Goal: Task Accomplishment & Management: Manage account settings

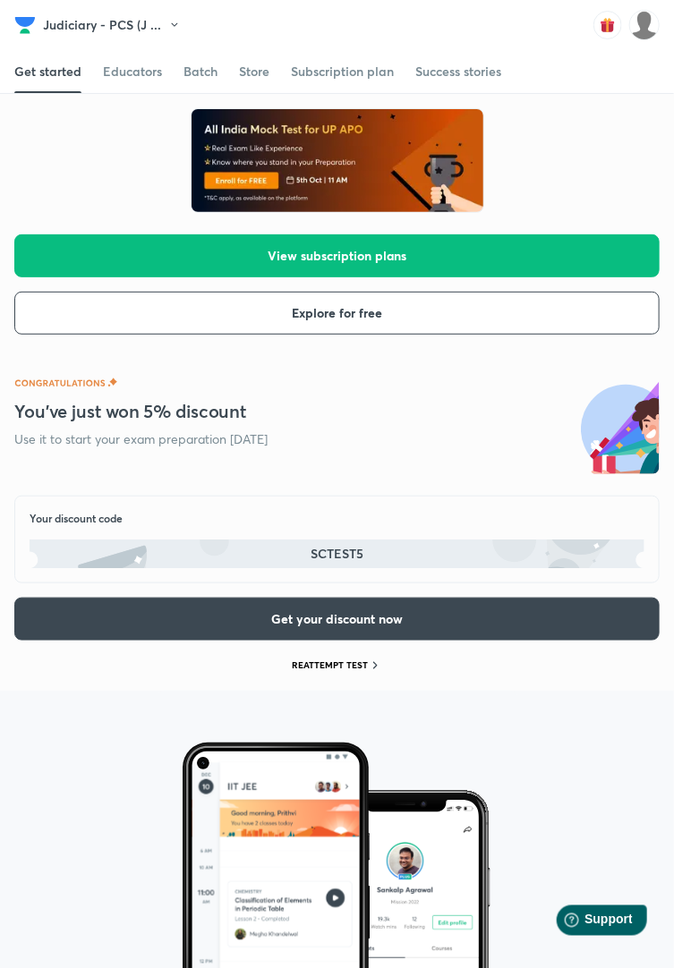
click at [646, 36] on img at bounding box center [644, 25] width 30 height 30
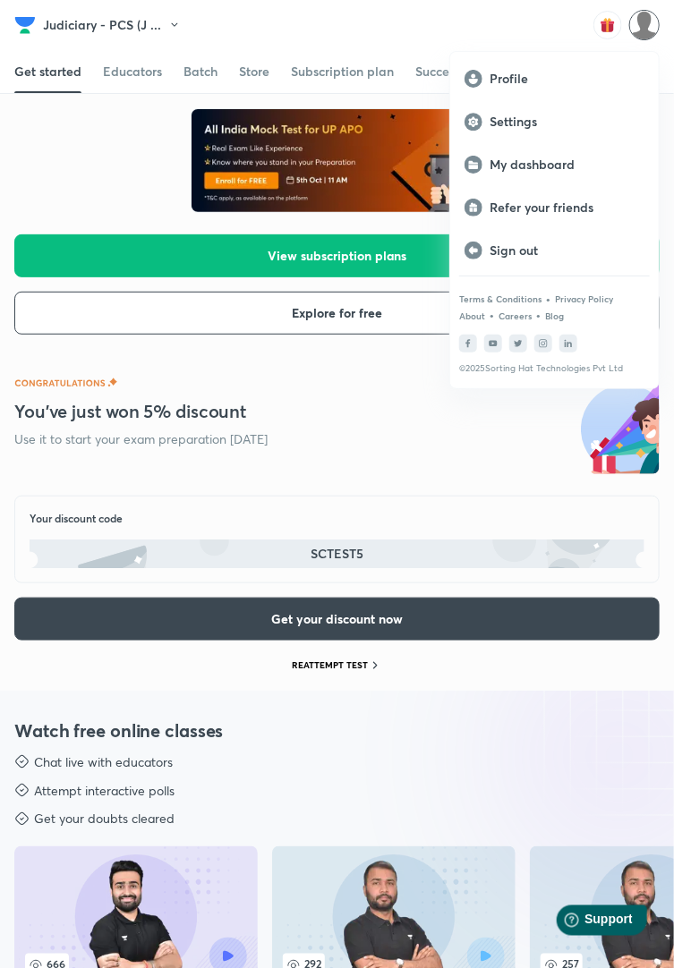
click at [582, 172] on p "My dashboard" at bounding box center [567, 165] width 155 height 16
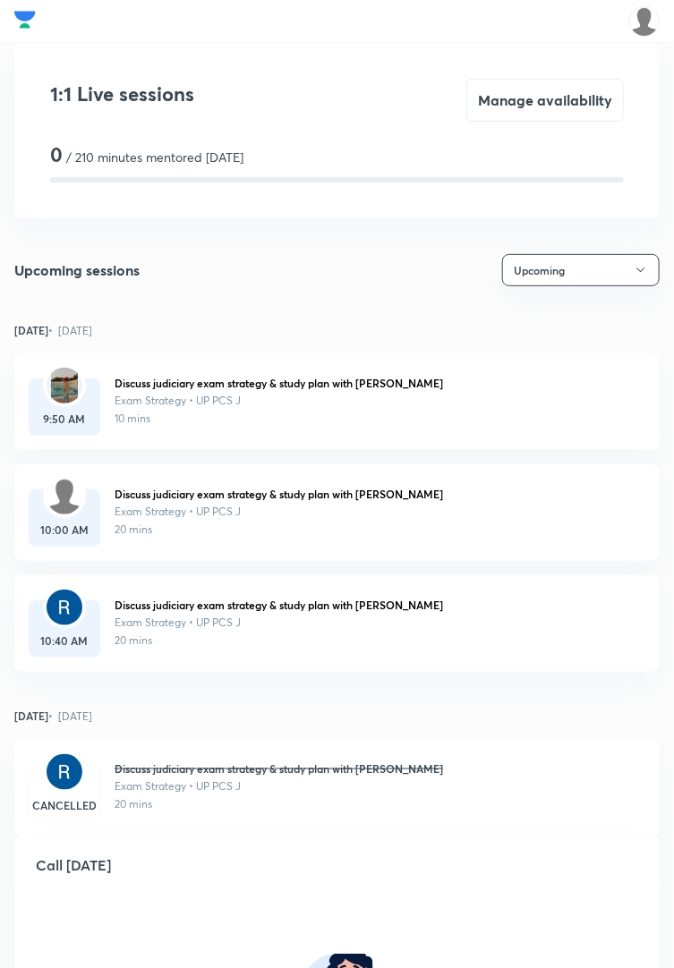
click at [577, 103] on button "Manage availability" at bounding box center [545, 100] width 158 height 43
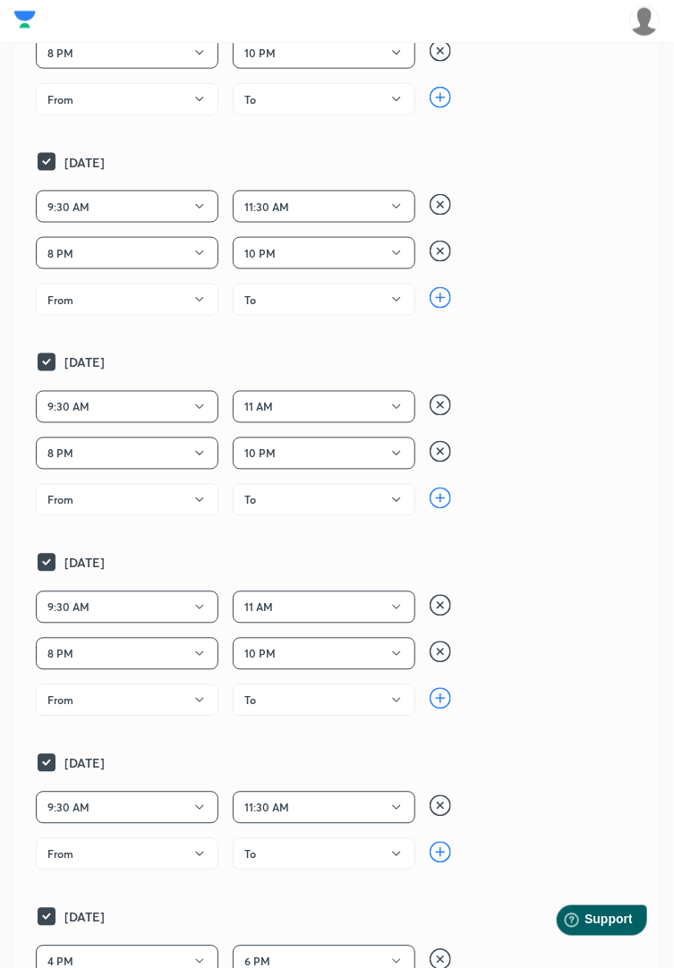
scroll to position [525, 0]
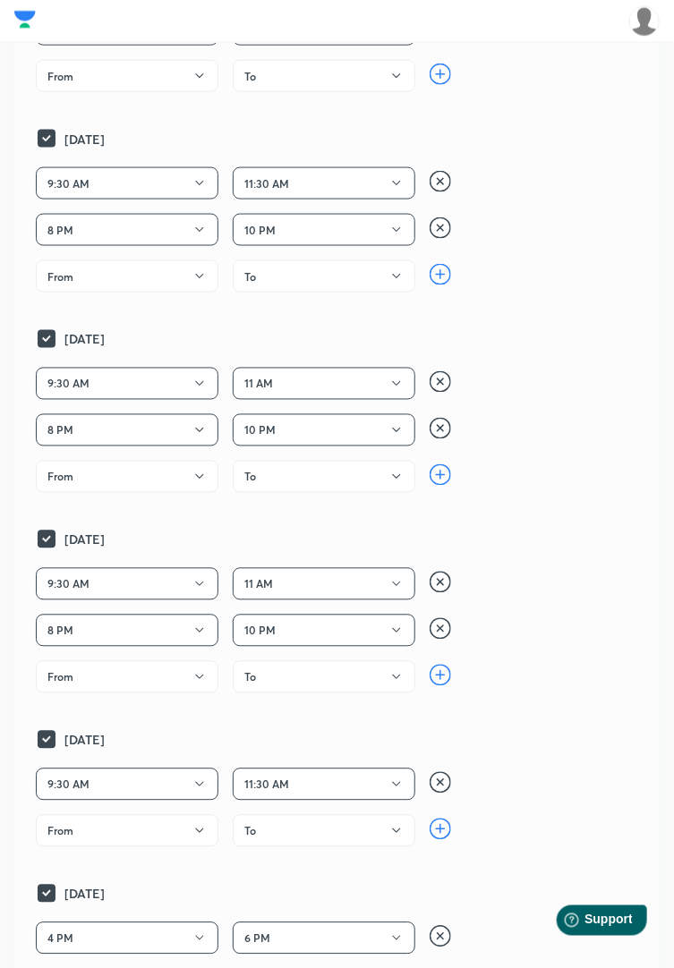
click at [441, 381] on img at bounding box center [440, 381] width 21 height 21
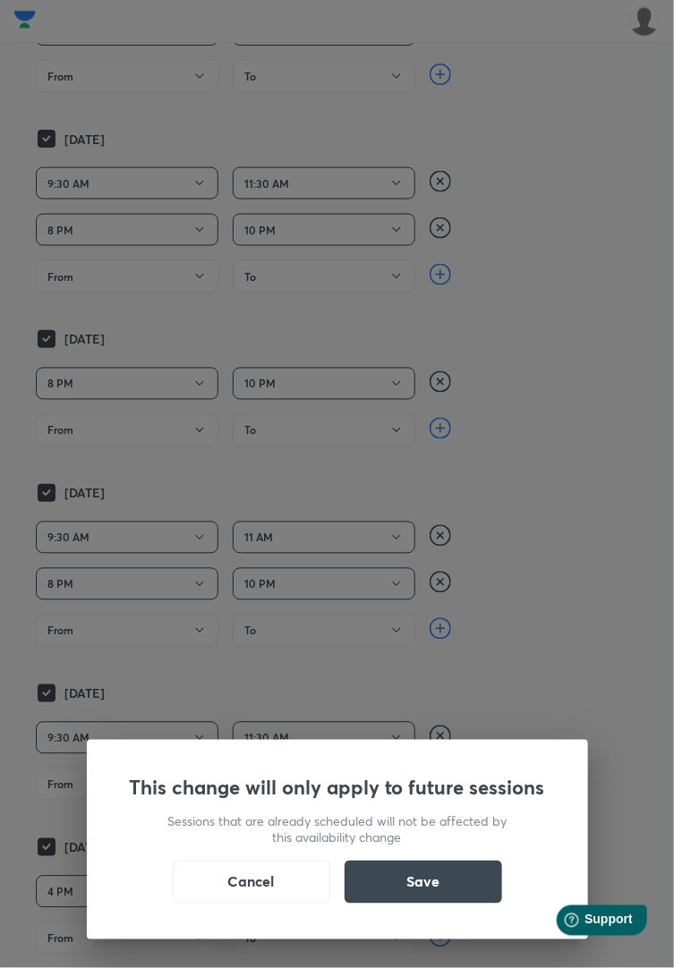
click at [457, 904] on button "Save" at bounding box center [424, 882] width 158 height 43
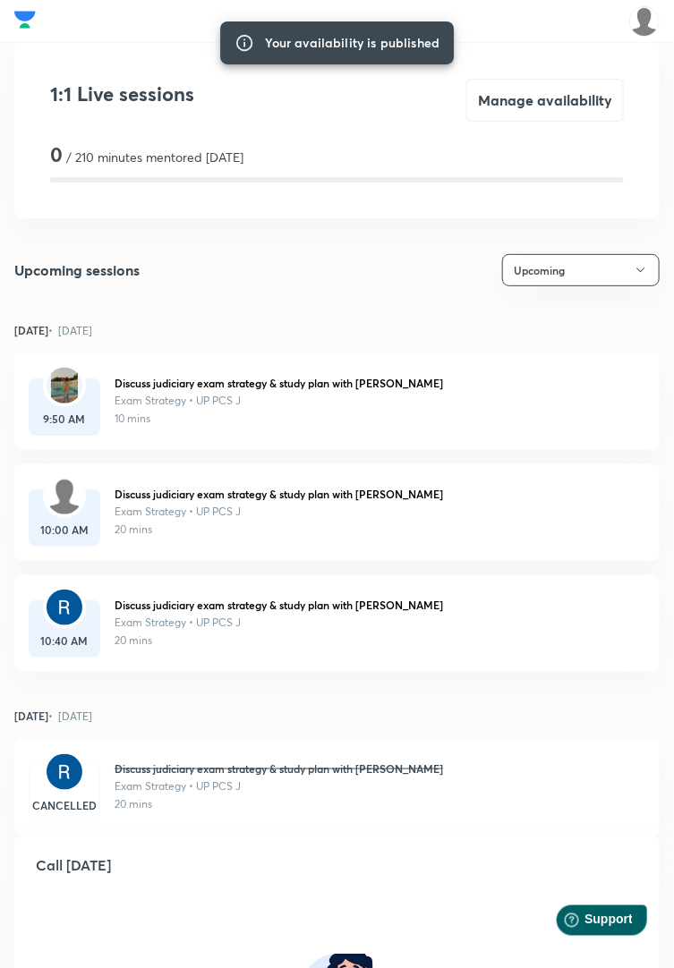
click at [74, 403] on div at bounding box center [64, 385] width 43 height 43
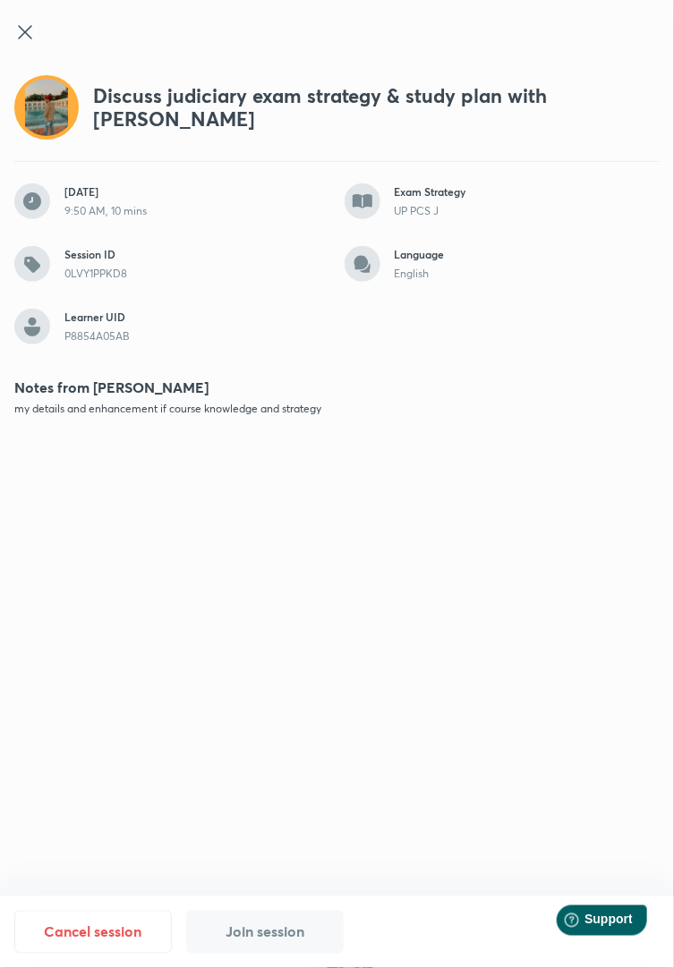
click at [18, 30] on icon at bounding box center [24, 31] width 21 height 21
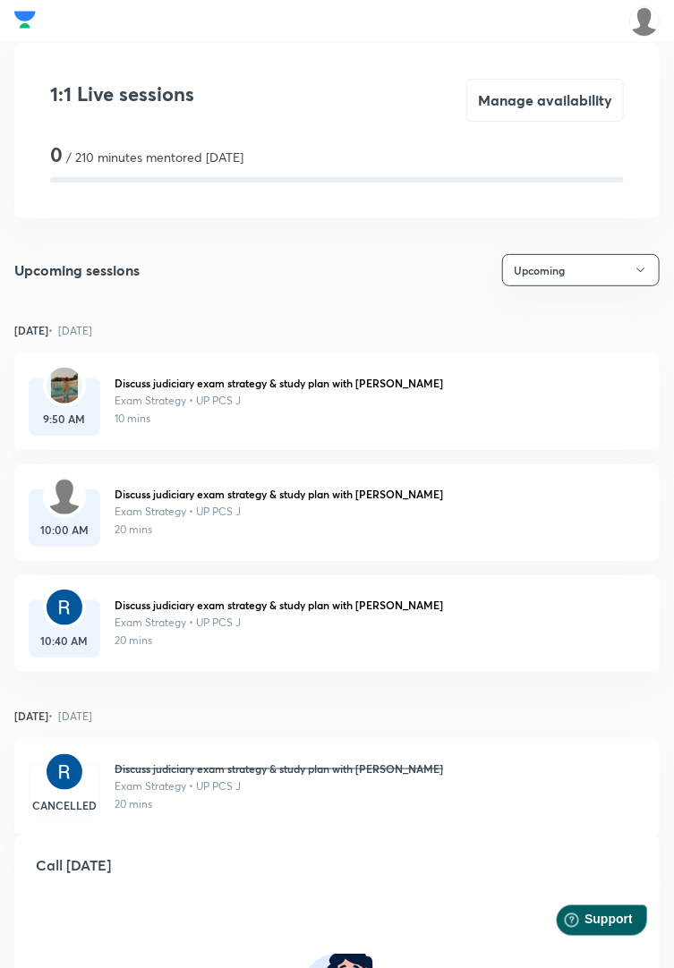
scroll to position [525, 0]
